Goal: Check status: Check status

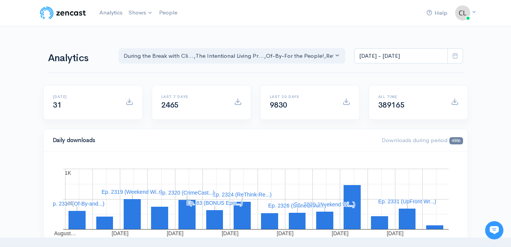
click at [454, 58] on icon at bounding box center [456, 56] width 6 height 6
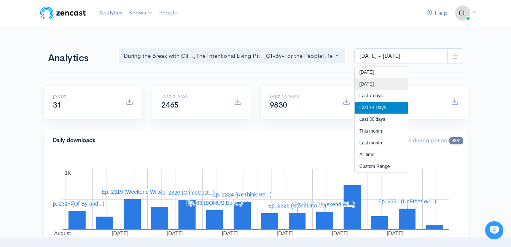
click at [397, 80] on li "[DATE]" at bounding box center [381, 84] width 53 height 12
type input "Sep 8, 2025 - Sep 8, 2025"
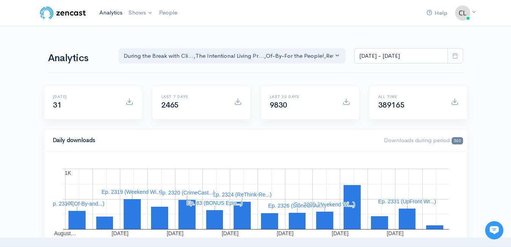
click at [118, 13] on link "Analytics" at bounding box center [110, 13] width 29 height 16
click at [107, 12] on link "Analytics" at bounding box center [110, 13] width 29 height 16
click at [103, 13] on link "Analytics" at bounding box center [110, 13] width 29 height 16
